Goal: Check status

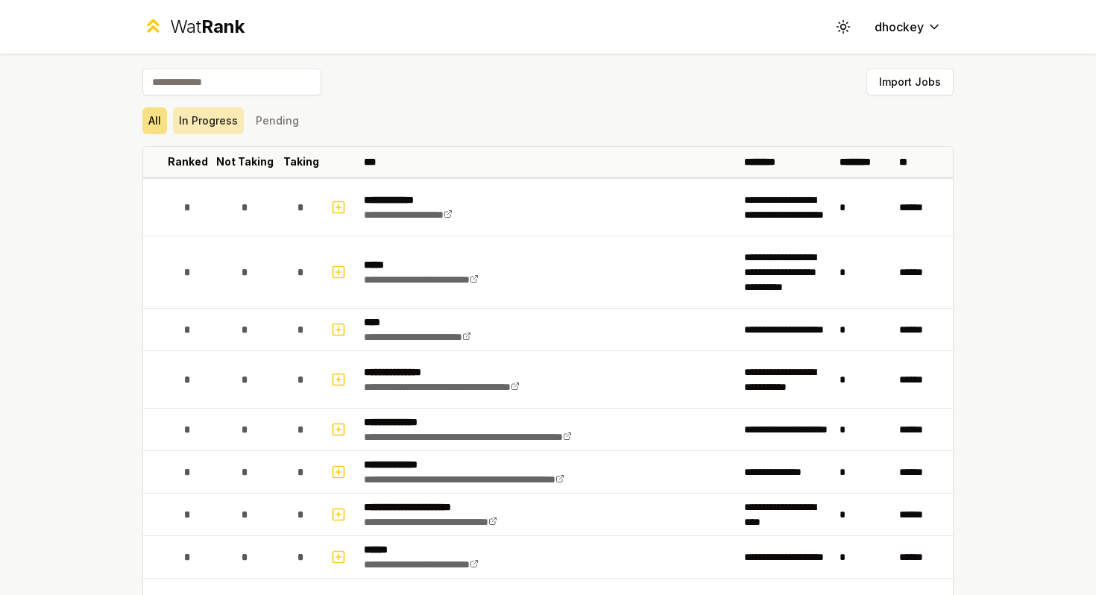
click at [219, 115] on button "In Progress" at bounding box center [208, 120] width 71 height 27
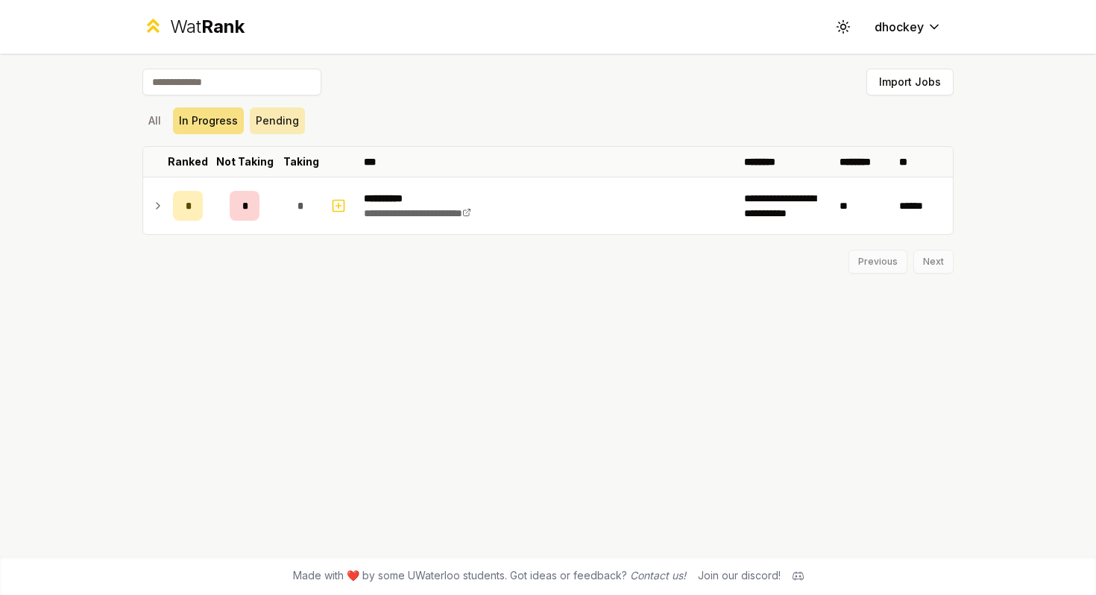
click at [286, 119] on button "Pending" at bounding box center [277, 120] width 55 height 27
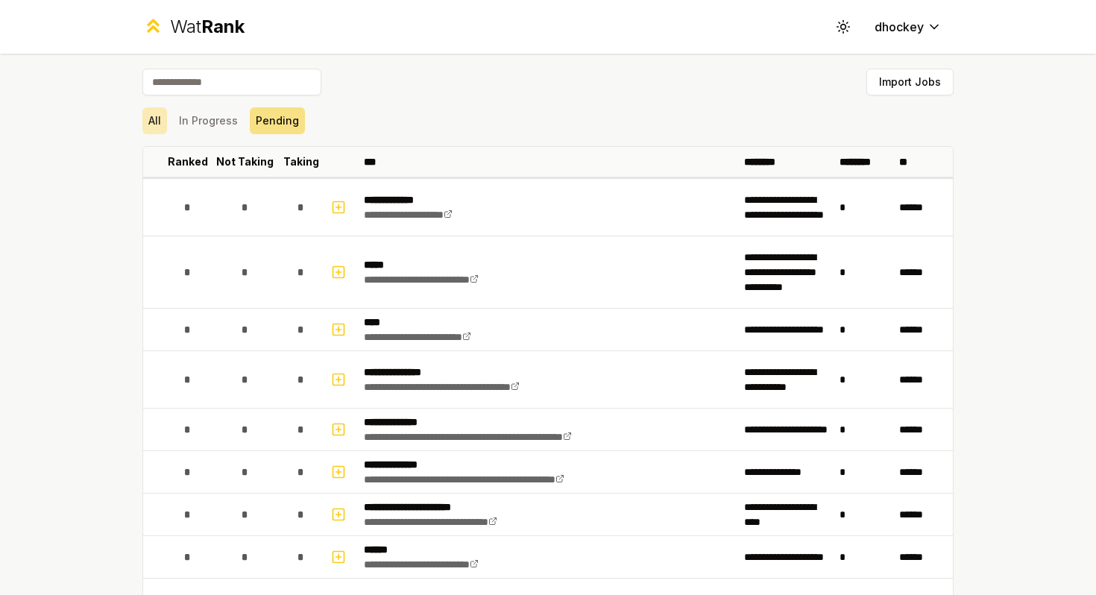
click at [158, 116] on button "All" at bounding box center [154, 120] width 25 height 27
click at [199, 123] on button "In Progress" at bounding box center [208, 120] width 71 height 27
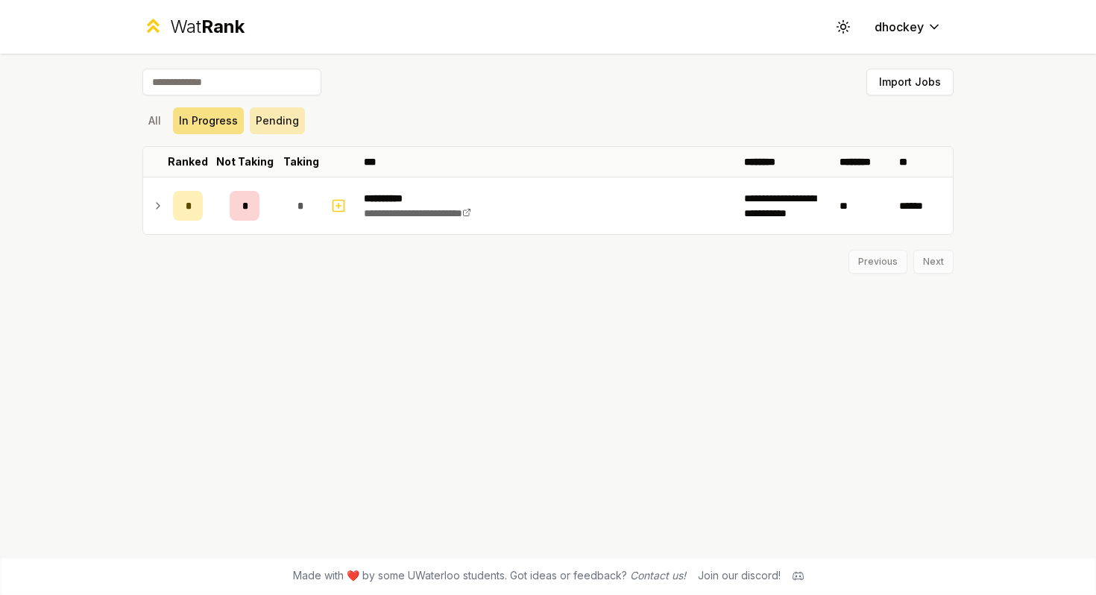
click at [283, 122] on button "Pending" at bounding box center [277, 120] width 55 height 27
